Goal: Task Accomplishment & Management: Complete application form

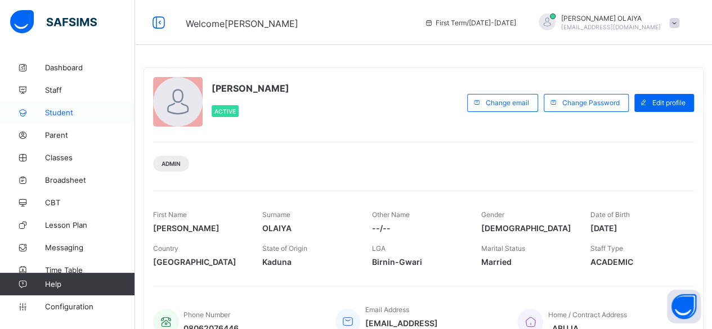
click at [65, 113] on span "Student" at bounding box center [90, 112] width 90 height 9
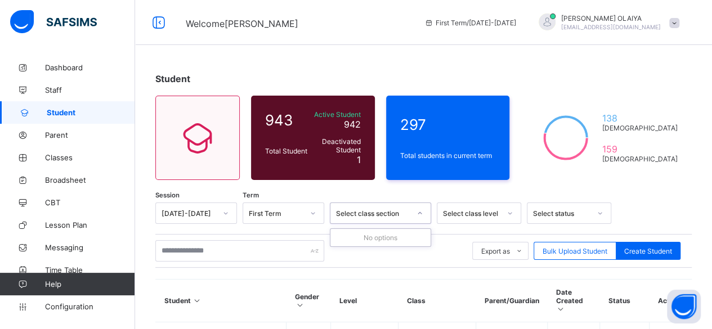
click at [422, 215] on icon at bounding box center [420, 213] width 7 height 11
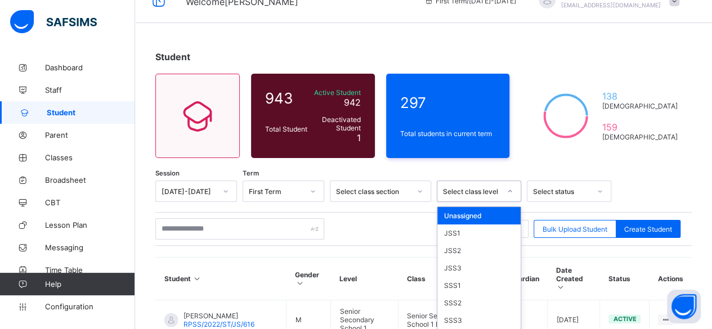
click at [510, 202] on div "option Unassigned focused, 1 of 7. 7 results available. Use Up and Down to choo…" at bounding box center [479, 191] width 84 height 21
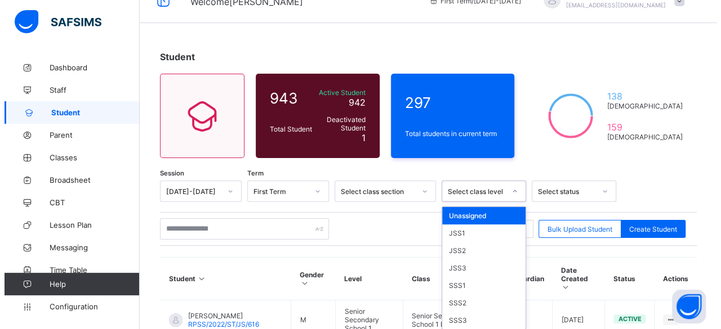
scroll to position [23, 0]
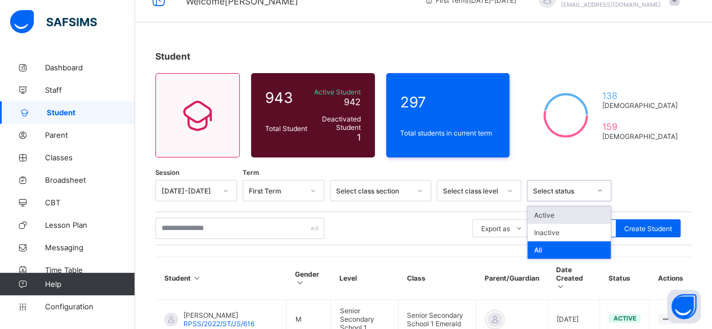
click at [603, 190] on icon at bounding box center [600, 190] width 7 height 11
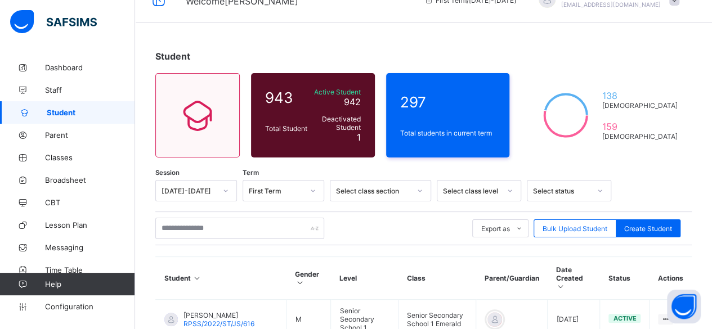
click at [664, 182] on div at bounding box center [649, 190] width 64 height 21
click at [565, 227] on span "Bulk Upload Student" at bounding box center [575, 229] width 65 height 8
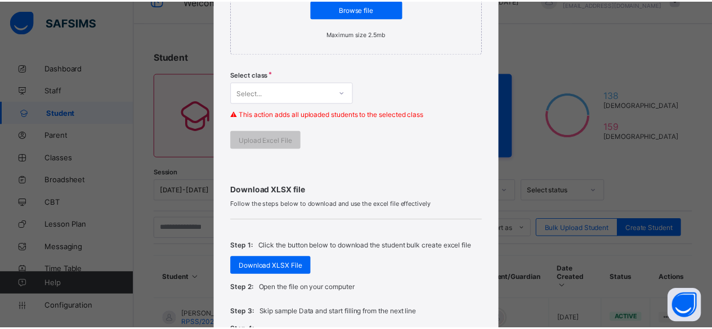
scroll to position [282, 0]
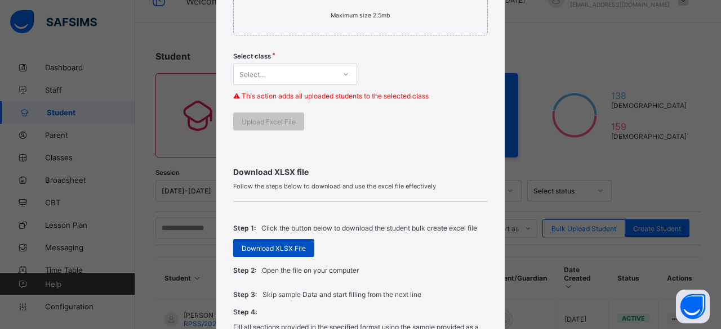
click at [264, 244] on span "Download XLSX File" at bounding box center [274, 248] width 64 height 8
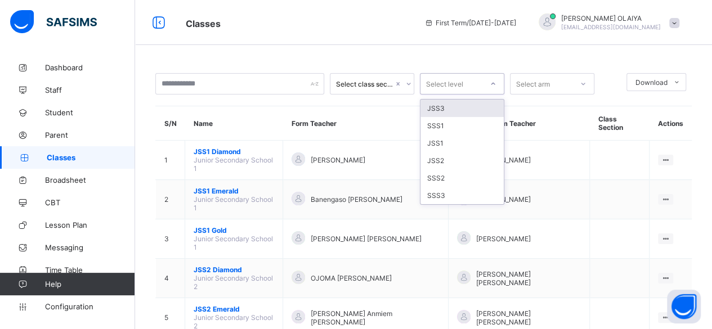
click at [493, 81] on icon at bounding box center [493, 83] width 7 height 11
click at [430, 142] on div "JSS1" at bounding box center [462, 143] width 83 height 17
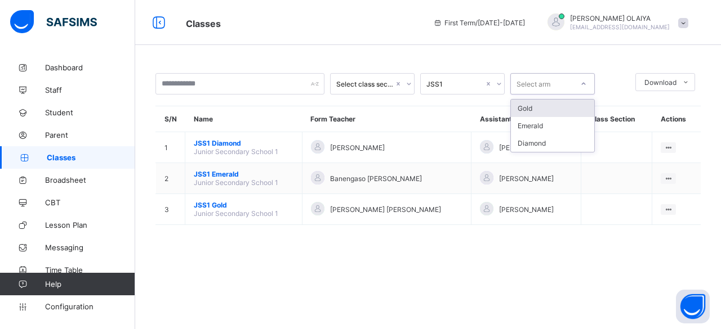
click at [583, 83] on icon at bounding box center [583, 83] width 7 height 11
click at [532, 106] on div "Gold" at bounding box center [552, 108] width 83 height 17
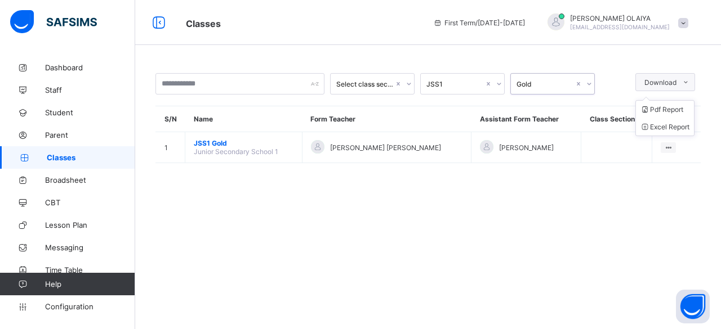
click at [653, 82] on span "Download" at bounding box center [660, 82] width 32 height 8
click at [663, 106] on li "Pdf Report" at bounding box center [665, 109] width 58 height 17
click at [64, 110] on span "Student" at bounding box center [90, 112] width 90 height 9
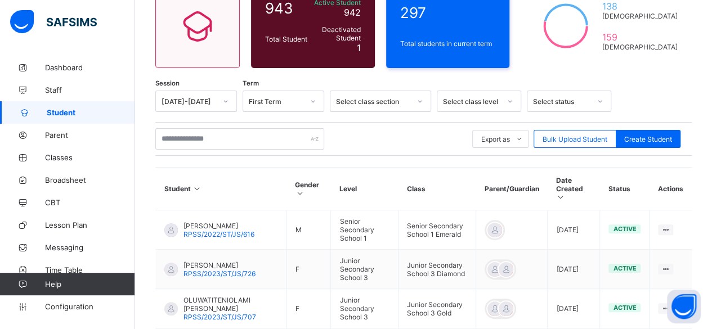
scroll to position [113, 0]
click at [419, 100] on icon at bounding box center [420, 100] width 7 height 11
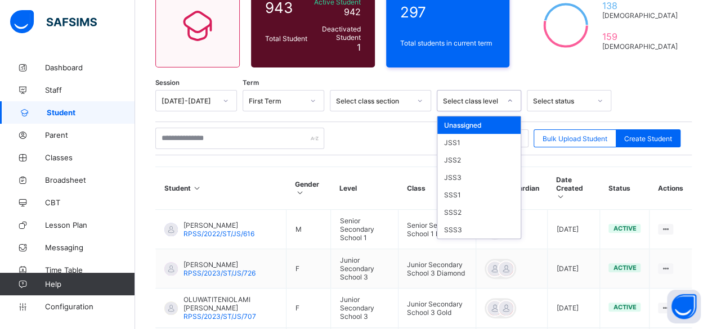
click at [499, 105] on div at bounding box center [509, 101] width 21 height 20
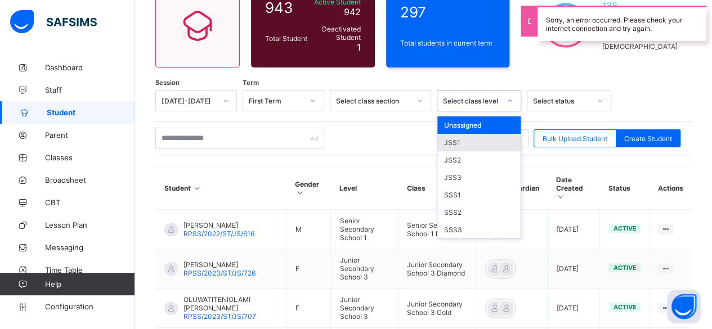
click at [452, 140] on div "JSS1" at bounding box center [479, 142] width 83 height 17
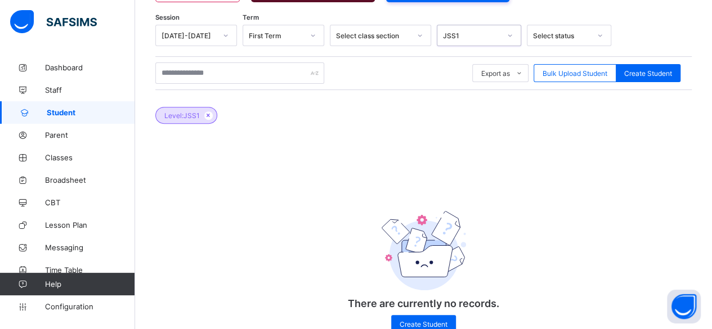
scroll to position [154, 0]
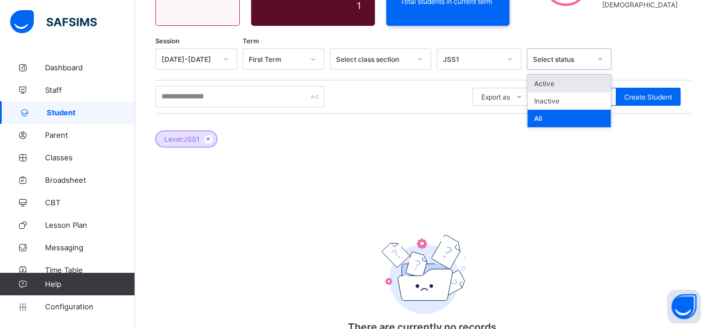
click at [601, 56] on icon at bounding box center [600, 58] width 7 height 11
click at [551, 114] on div "All" at bounding box center [569, 118] width 83 height 17
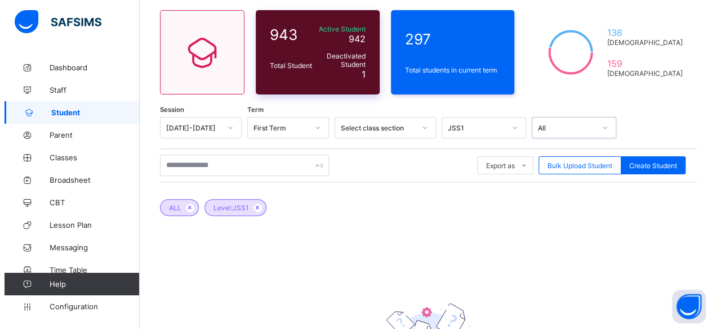
scroll to position [0, 0]
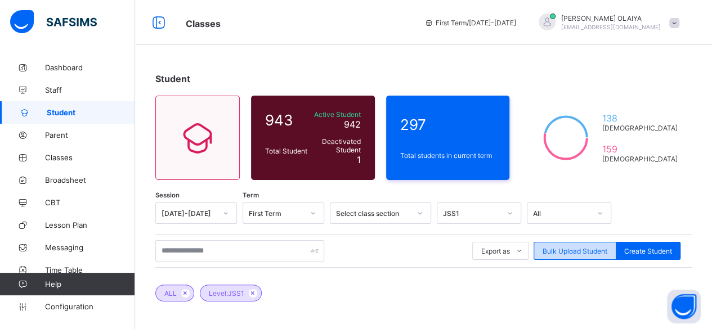
click at [584, 250] on span "Bulk Upload Student" at bounding box center [575, 251] width 65 height 8
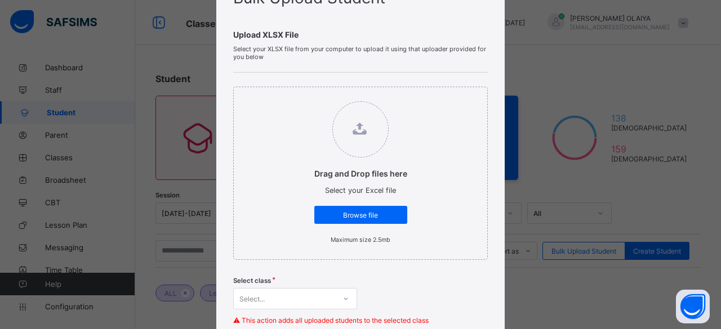
scroll to position [113, 0]
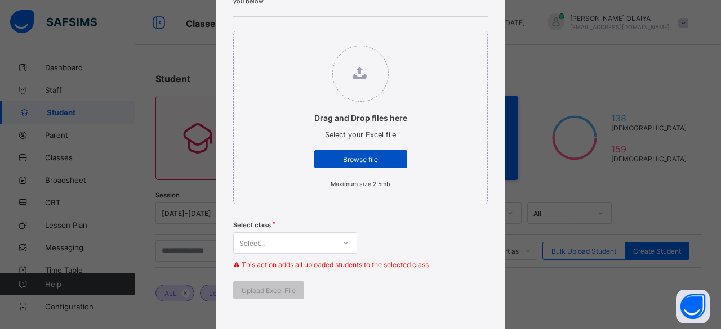
click at [339, 156] on span "Browse file" at bounding box center [361, 159] width 76 height 8
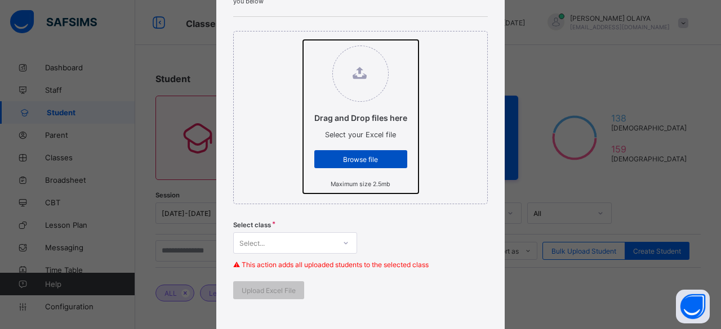
click at [303, 40] on input "Drag and Drop files here Select your Excel file Browse file Maximum size 2.5mb" at bounding box center [303, 40] width 0 height 0
type input "**********"
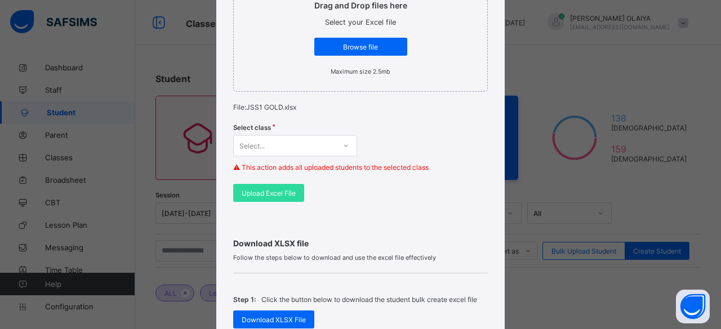
scroll to position [230, 0]
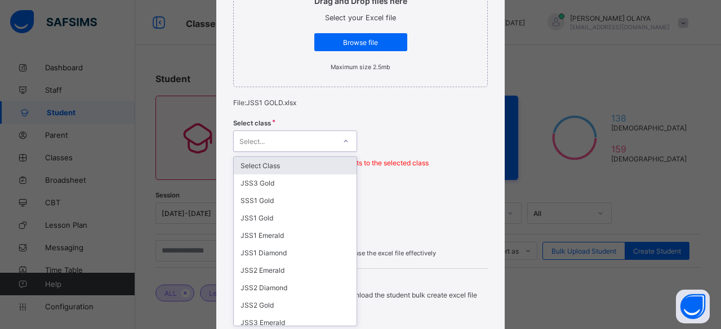
click at [343, 144] on icon at bounding box center [345, 141] width 7 height 11
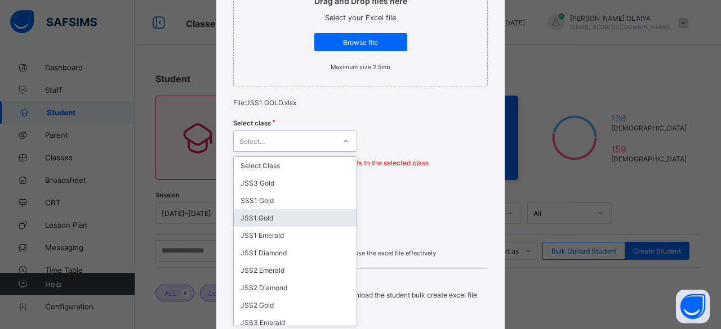
click at [253, 213] on div "JSS1 Gold" at bounding box center [295, 217] width 123 height 17
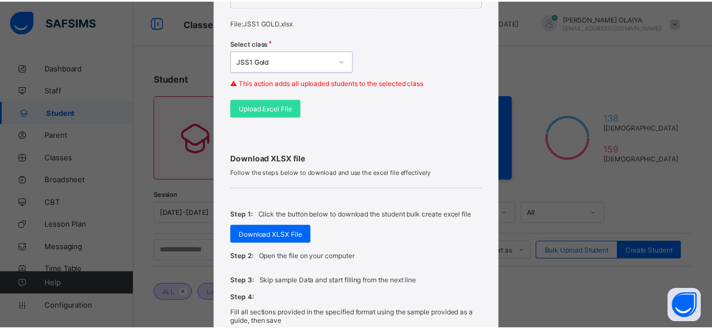
scroll to position [342, 0]
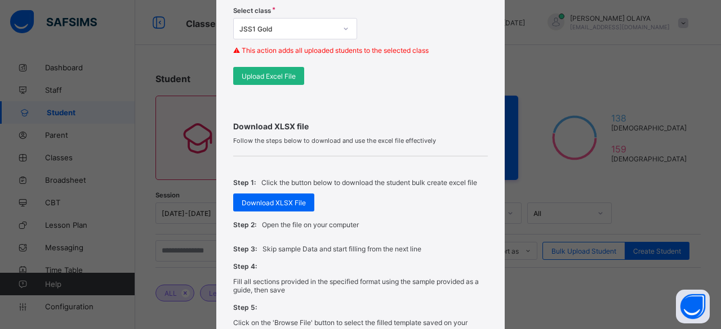
click at [261, 72] on span "Upload Excel File" at bounding box center [269, 76] width 54 height 8
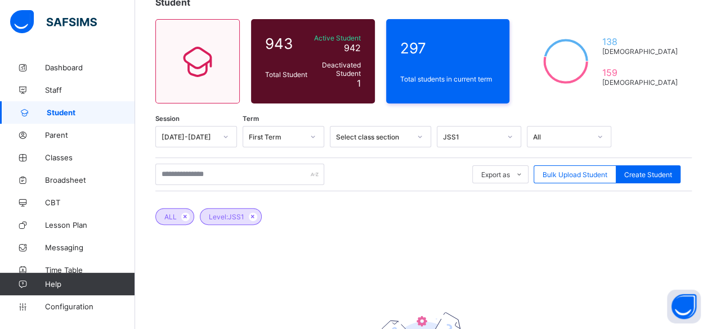
scroll to position [113, 0]
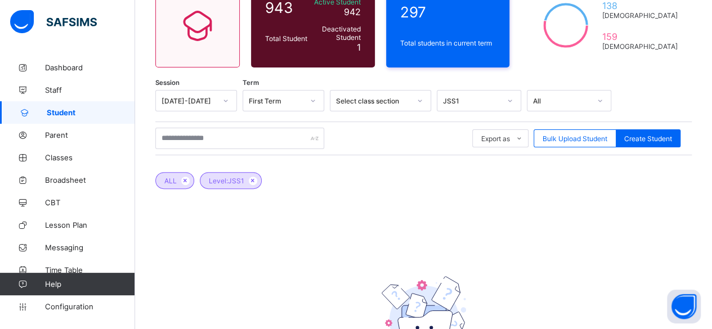
click at [417, 99] on icon at bounding box center [420, 100] width 7 height 11
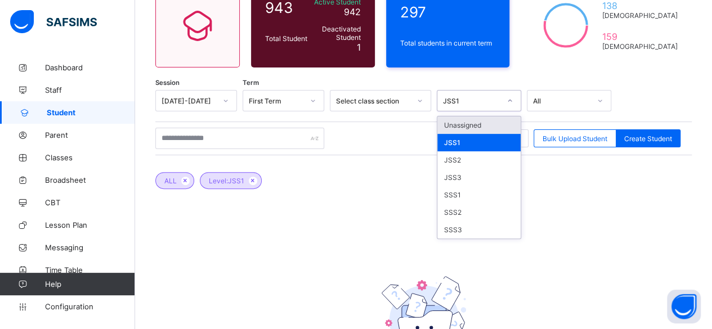
click at [510, 100] on icon at bounding box center [510, 100] width 7 height 11
click at [454, 137] on div "JSS1" at bounding box center [479, 142] width 83 height 17
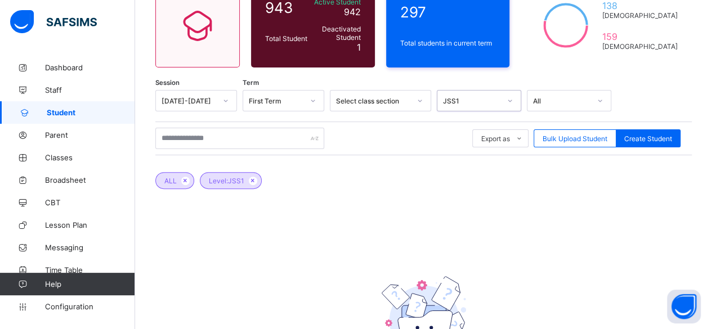
click at [88, 104] on link "Student" at bounding box center [67, 112] width 135 height 23
click at [70, 113] on span "Student" at bounding box center [91, 112] width 88 height 9
click at [53, 112] on span "Student" at bounding box center [91, 112] width 88 height 9
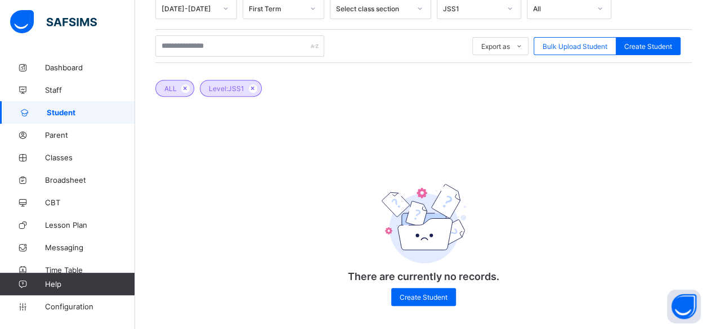
scroll to position [211, 0]
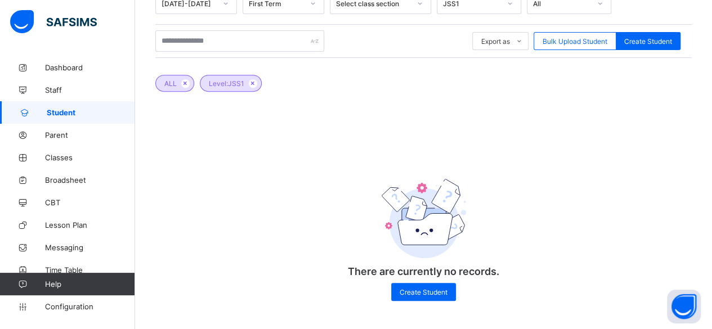
click at [254, 81] on icon at bounding box center [253, 83] width 10 height 7
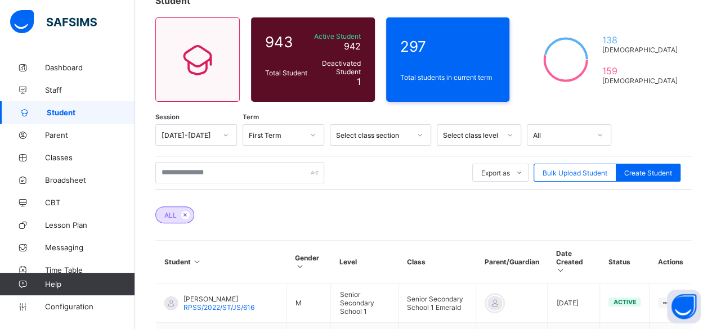
scroll to position [42, 0]
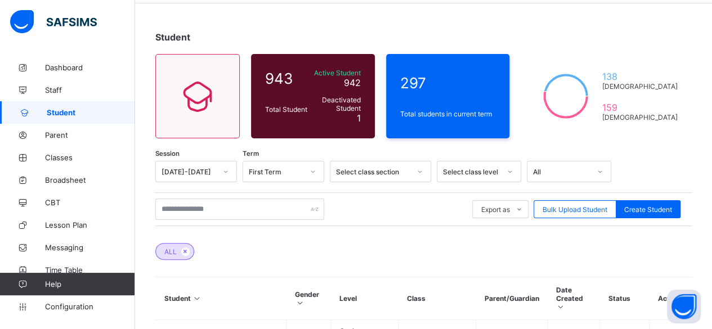
click at [496, 177] on div "Select class level" at bounding box center [469, 172] width 62 height 16
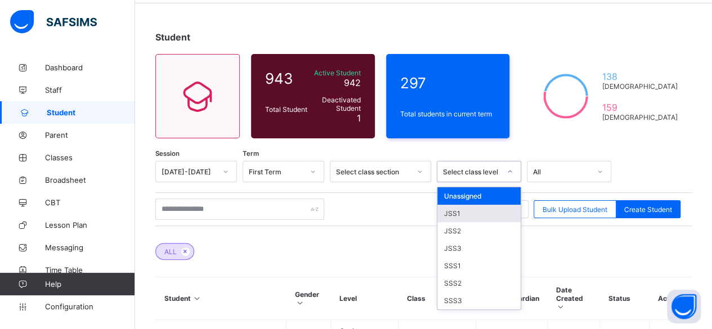
click at [474, 216] on div "JSS1" at bounding box center [479, 213] width 83 height 17
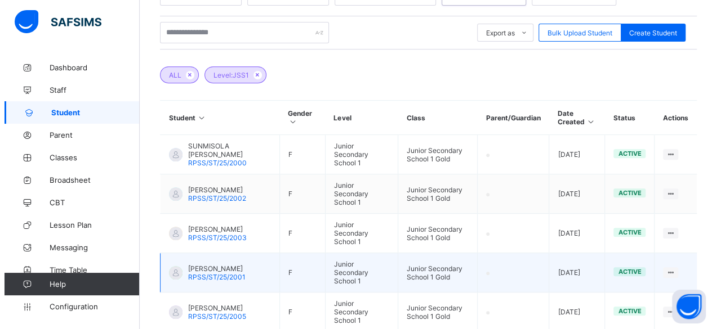
scroll to position [225, 0]
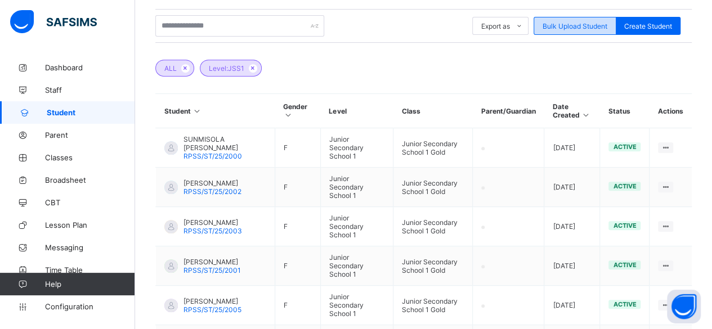
click at [588, 25] on span "Bulk Upload Student" at bounding box center [575, 26] width 65 height 8
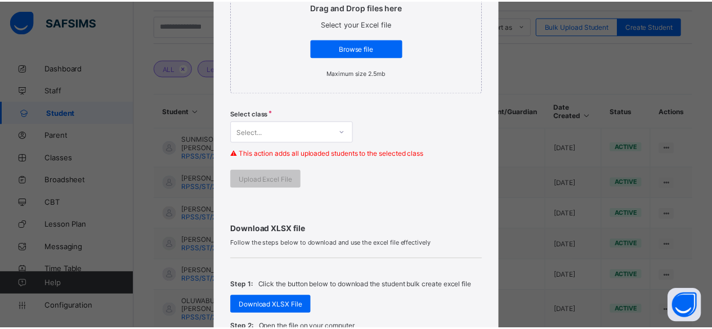
scroll to position [338, 0]
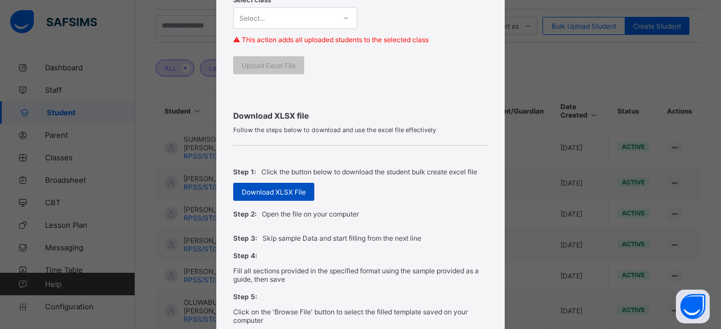
click at [268, 189] on span "Download XLSX File" at bounding box center [274, 192] width 64 height 8
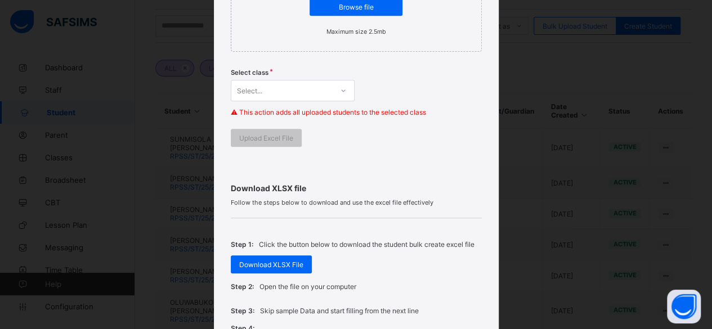
scroll to position [215, 0]
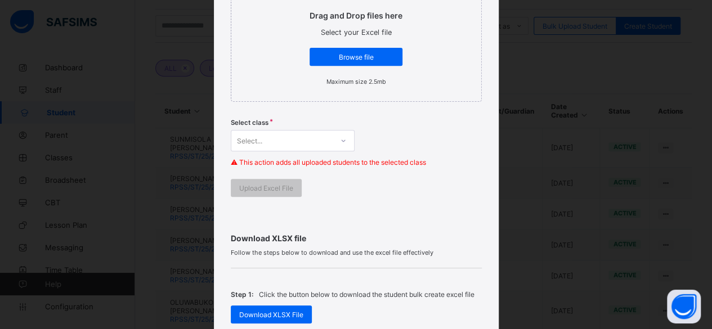
click at [339, 53] on span "Browse file" at bounding box center [356, 57] width 76 height 8
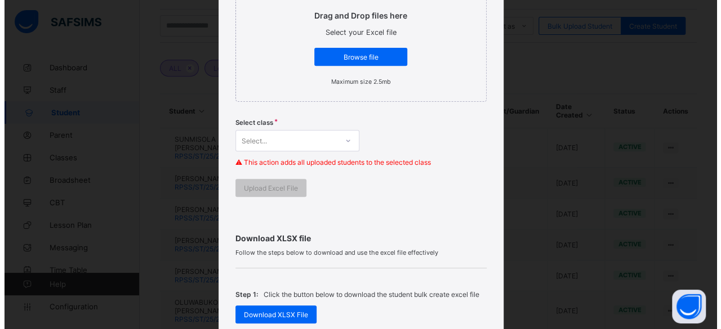
scroll to position [0, 0]
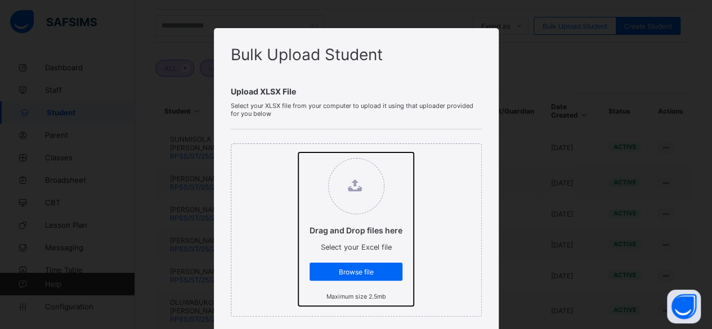
type input "**********"
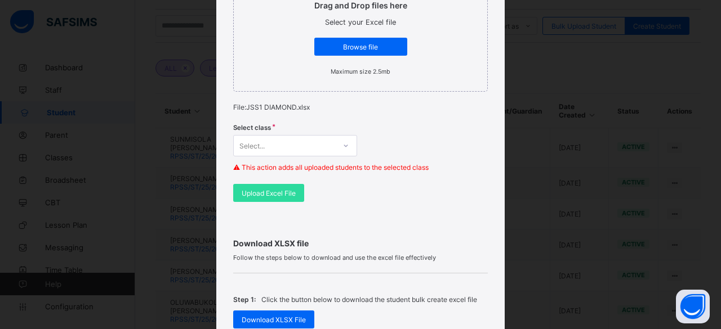
scroll to position [230, 0]
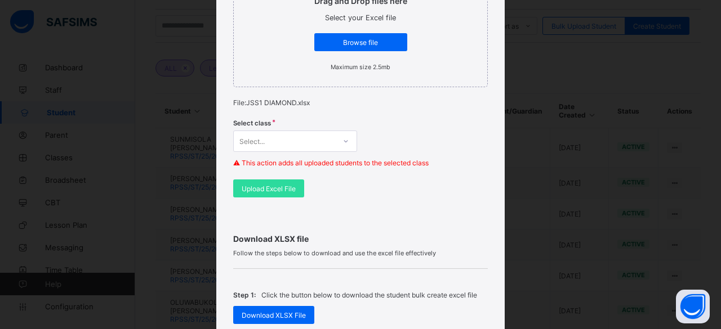
click at [342, 142] on icon at bounding box center [345, 141] width 7 height 11
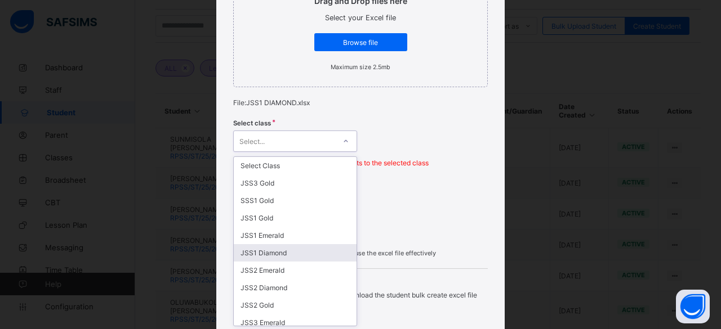
click at [259, 246] on div "JSS1 Diamond" at bounding box center [295, 252] width 123 height 17
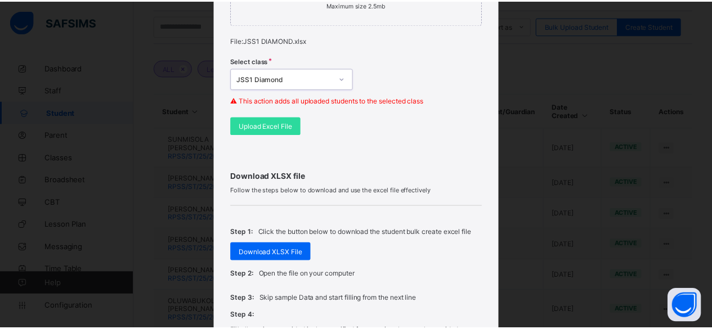
scroll to position [342, 0]
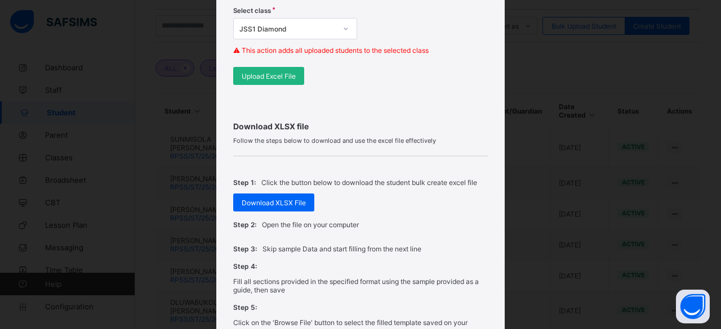
click at [248, 72] on span "Upload Excel File" at bounding box center [269, 76] width 54 height 8
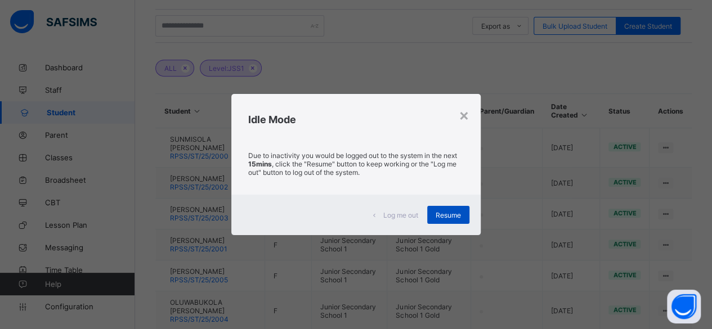
click at [461, 212] on span "Resume" at bounding box center [448, 215] width 25 height 8
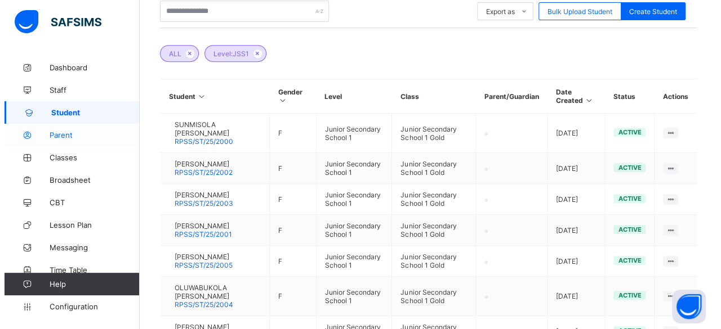
scroll to position [169, 0]
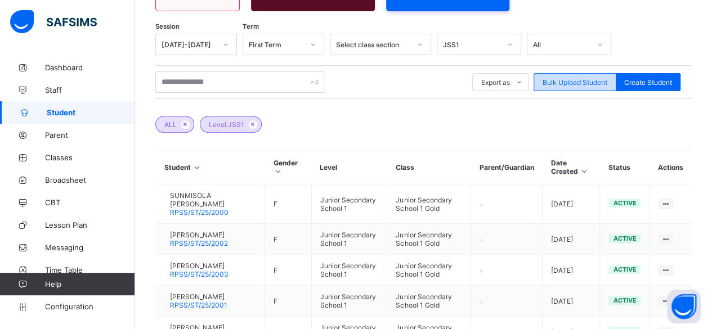
click at [579, 77] on div "Bulk Upload Student" at bounding box center [575, 82] width 83 height 18
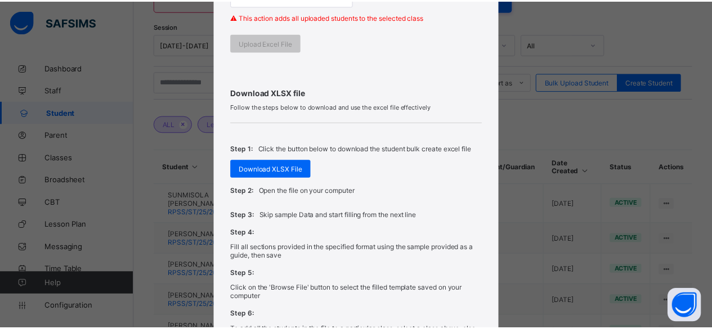
scroll to position [394, 0]
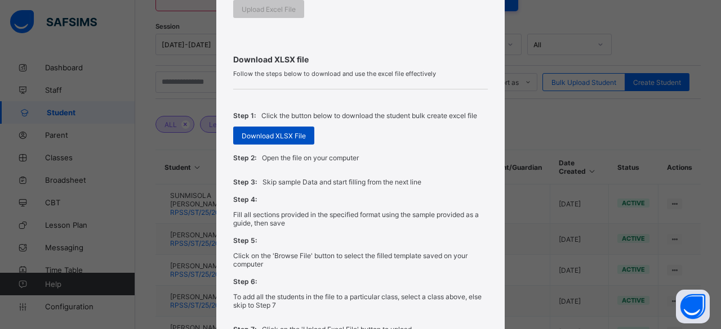
click at [256, 135] on span "Download XLSX File" at bounding box center [274, 136] width 64 height 8
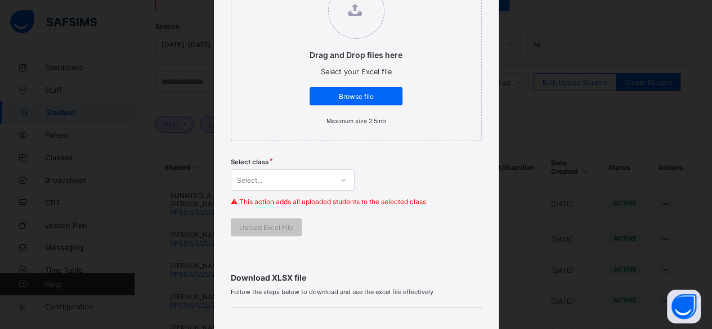
scroll to position [159, 0]
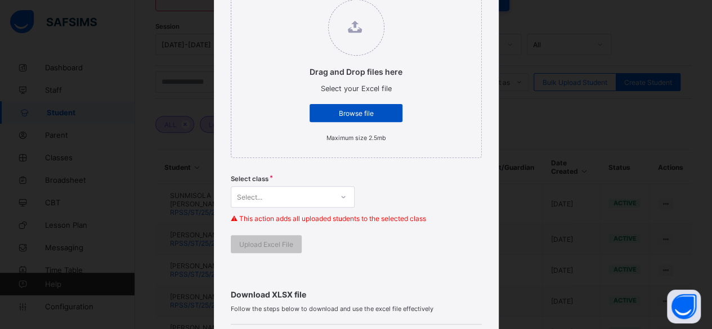
click at [340, 107] on div "Browse file" at bounding box center [356, 113] width 93 height 18
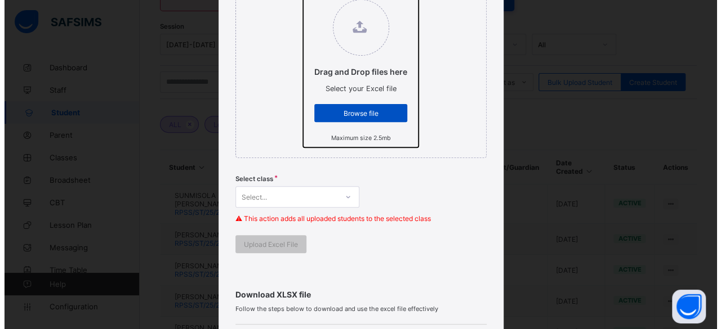
scroll to position [0, 0]
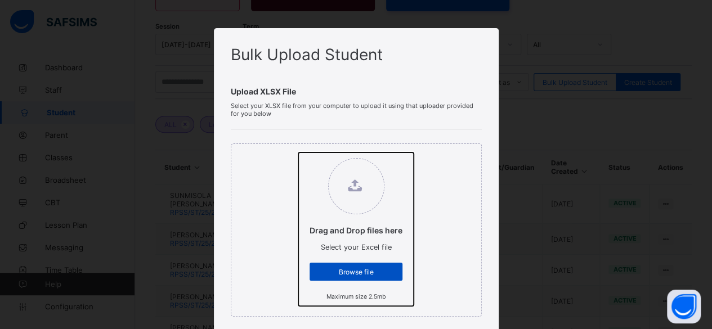
type input "**********"
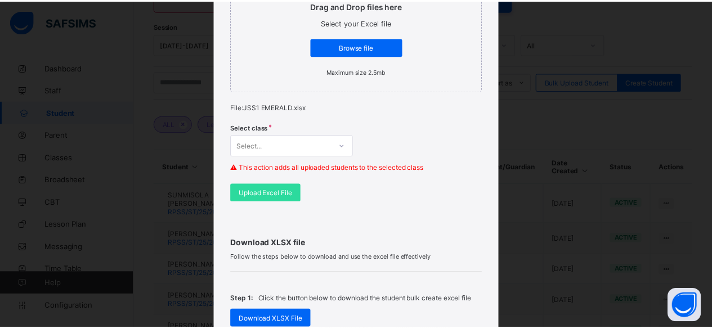
scroll to position [230, 0]
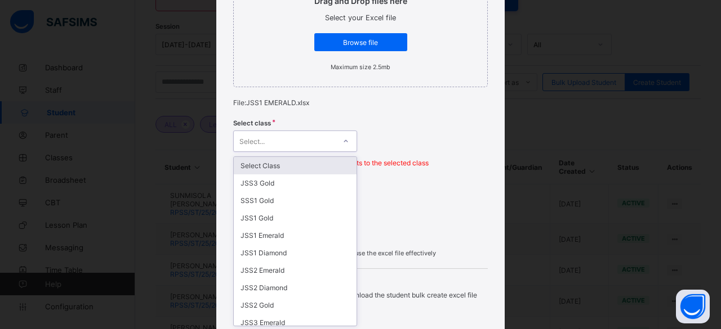
click at [340, 144] on div at bounding box center [345, 141] width 19 height 18
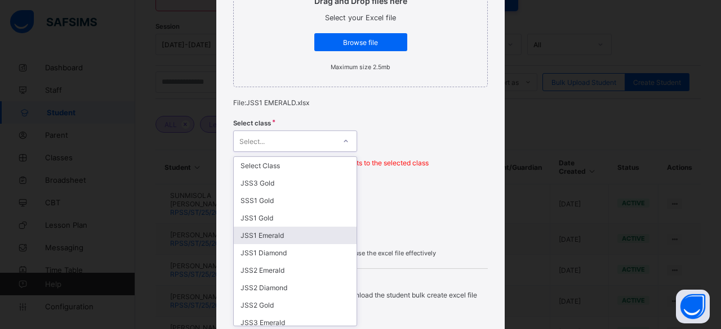
click at [265, 230] on div "JSS1 Emerald" at bounding box center [295, 235] width 123 height 17
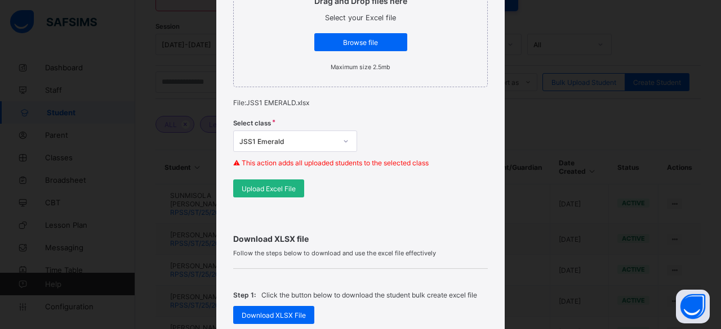
click at [249, 186] on span "Upload Excel File" at bounding box center [269, 189] width 54 height 8
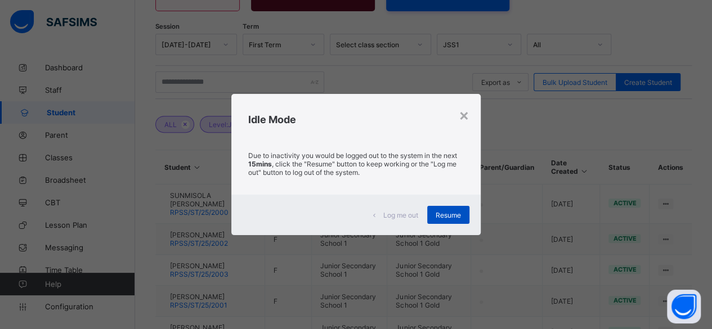
click at [450, 213] on span "Resume" at bounding box center [448, 215] width 25 height 8
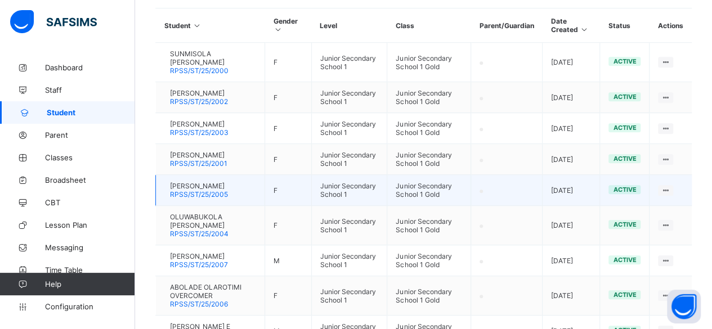
scroll to position [338, 0]
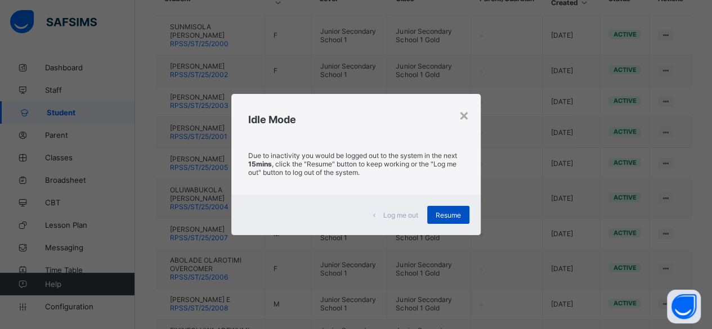
click at [434, 213] on div "Resume" at bounding box center [448, 215] width 42 height 18
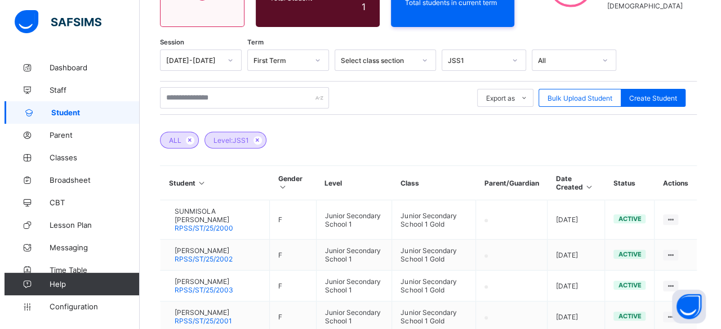
scroll to position [169, 0]
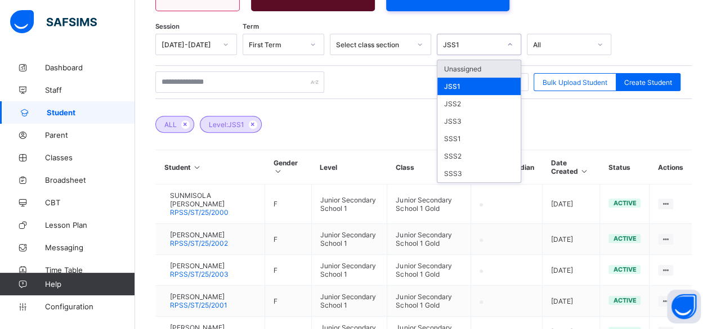
click at [510, 45] on icon at bounding box center [510, 44] width 7 height 11
click at [454, 101] on div "JSS2" at bounding box center [479, 103] width 83 height 17
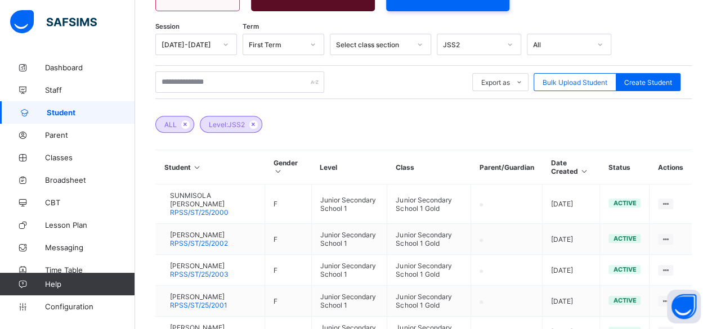
click at [448, 122] on div "ALL Level: JSS2" at bounding box center [423, 118] width 537 height 39
click at [589, 83] on span "Bulk Upload Student" at bounding box center [575, 82] width 65 height 8
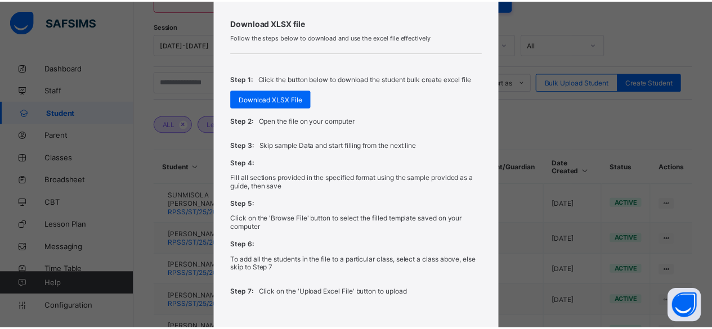
scroll to position [450, 0]
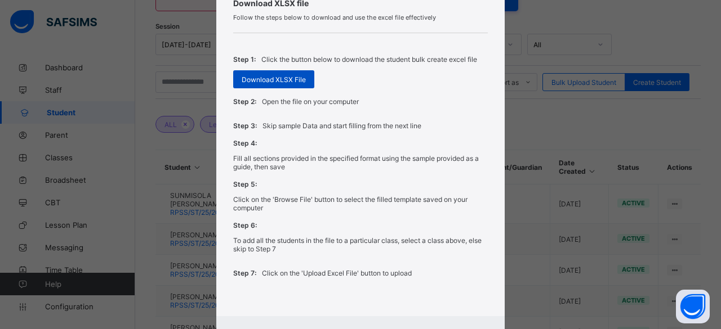
click at [272, 75] on span "Download XLSX File" at bounding box center [274, 79] width 64 height 8
click at [332, 85] on div "Step 1: Click the button below to download the student bulk create excel file D…" at bounding box center [356, 68] width 251 height 42
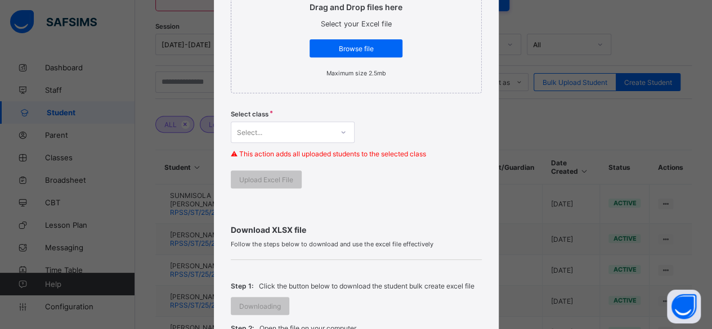
scroll to position [113, 0]
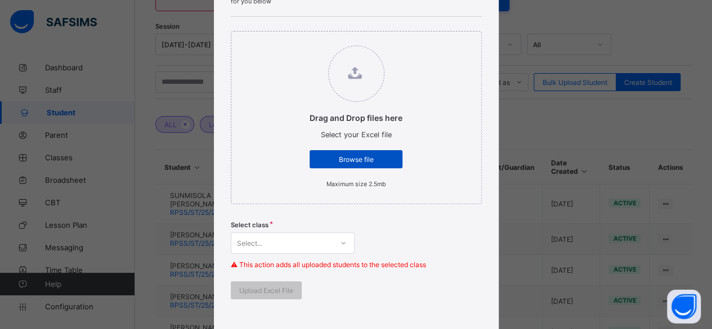
click at [336, 155] on span "Browse file" at bounding box center [356, 159] width 76 height 8
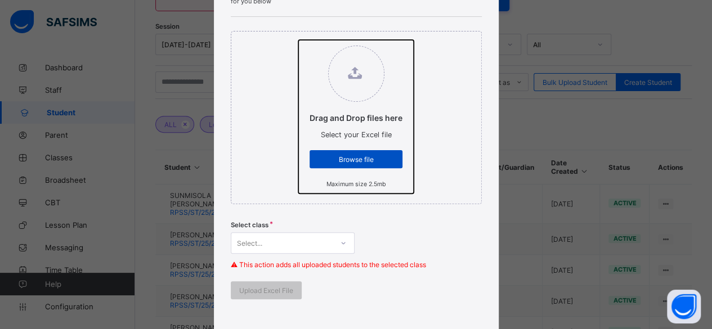
click at [298, 40] on input "Drag and Drop files here Select your Excel file Browse file Maximum size 2.5mb" at bounding box center [298, 40] width 0 height 0
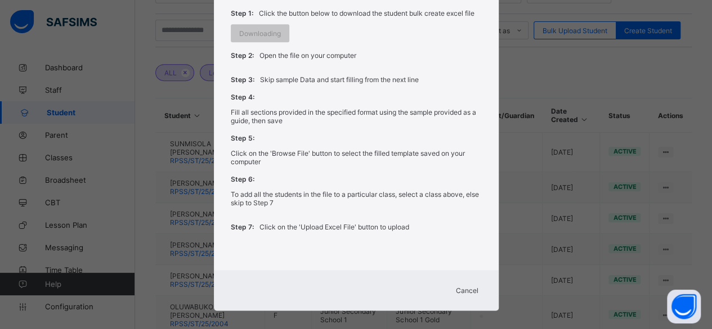
scroll to position [338, 0]
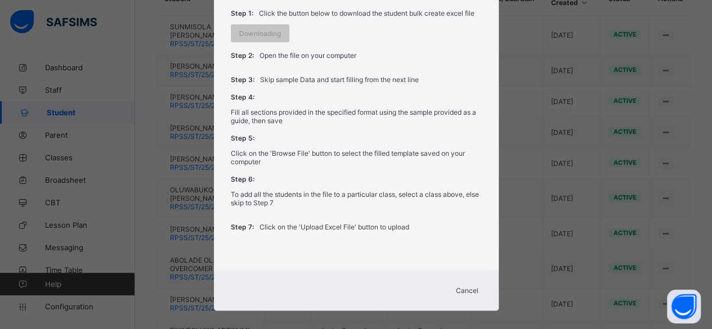
click at [461, 287] on span "Cancel" at bounding box center [467, 291] width 23 height 8
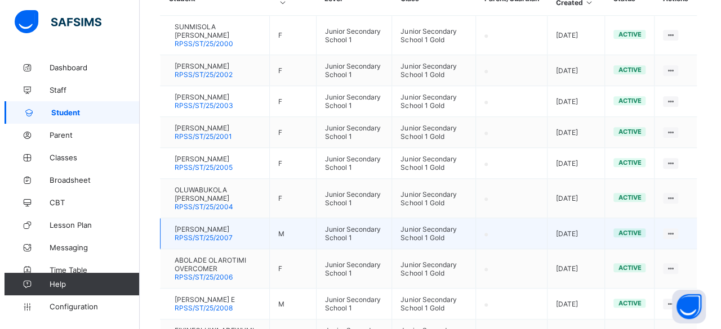
scroll to position [169, 0]
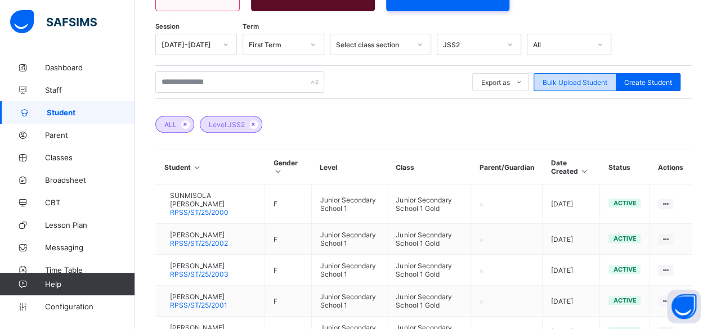
click at [575, 81] on span "Bulk Upload Student" at bounding box center [575, 82] width 65 height 8
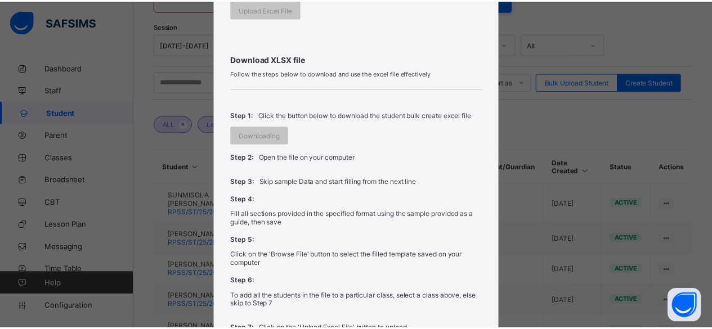
scroll to position [497, 0]
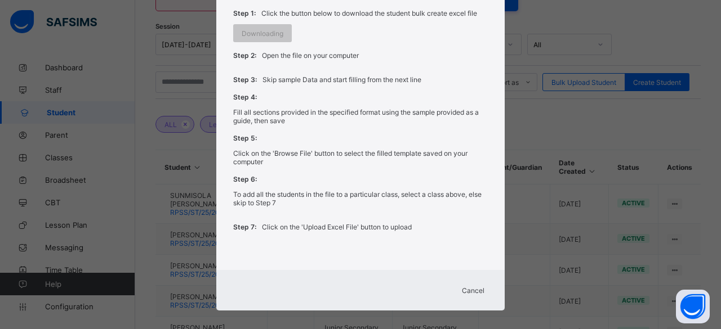
click at [480, 287] on span "Cancel" at bounding box center [473, 291] width 23 height 8
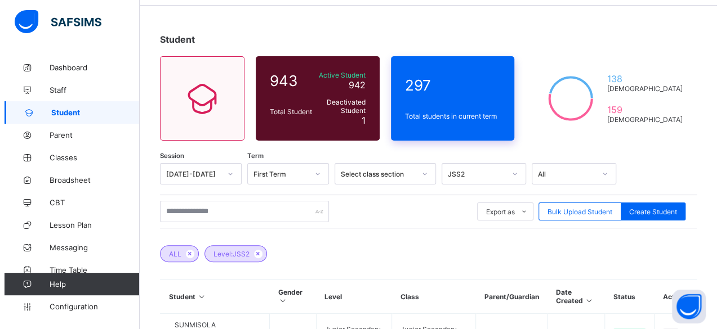
scroll to position [56, 0]
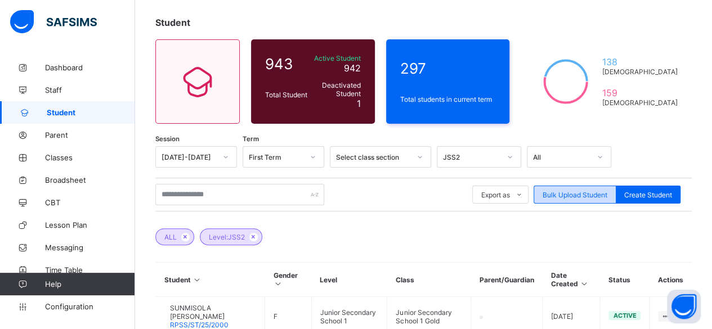
click at [601, 193] on span "Bulk Upload Student" at bounding box center [575, 195] width 65 height 8
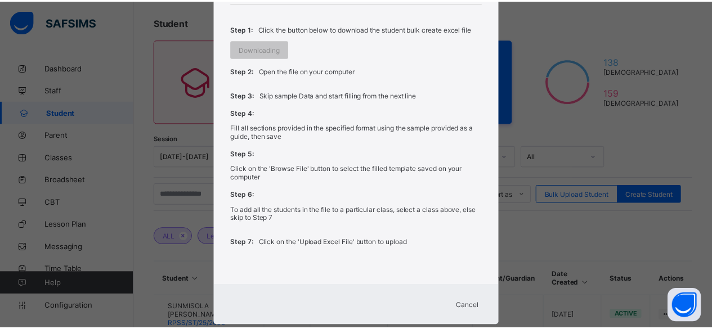
scroll to position [497, 0]
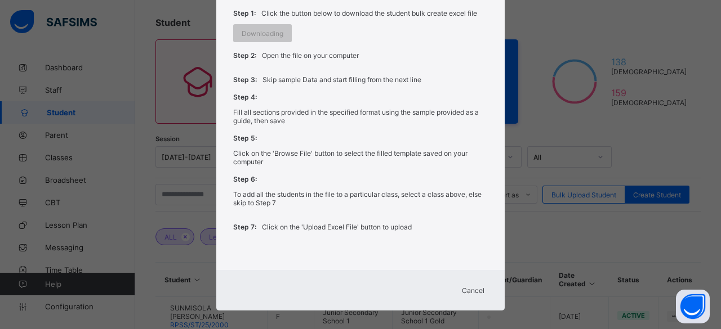
click at [467, 287] on span "Cancel" at bounding box center [473, 291] width 23 height 8
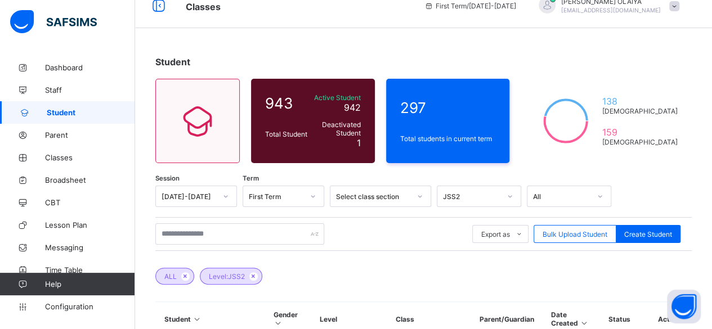
scroll to position [0, 0]
